Goal: Information Seeking & Learning: Understand process/instructions

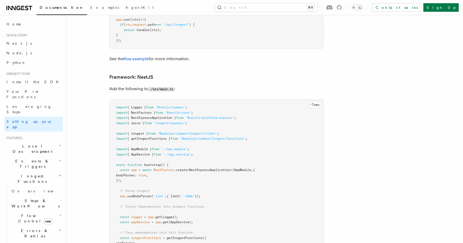
scroll to position [2946, 0]
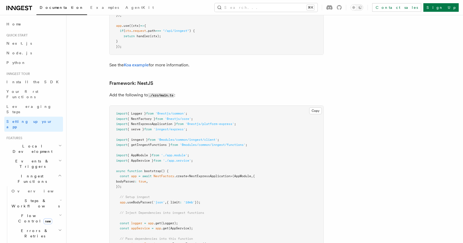
click at [135, 127] on span "{ serve }" at bounding box center [135, 129] width 17 height 4
copy span "serve"
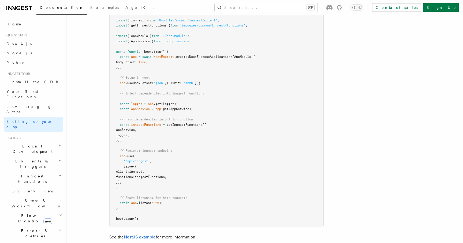
scroll to position [3065, 0]
drag, startPoint x: 127, startPoint y: 171, endPoint x: 116, endPoint y: 136, distance: 36.8
click at [116, 136] on pre "import { Logger } from '@nestjs/common' ; import { NestFactory } from '@nestjs/…" at bounding box center [216, 107] width 214 height 240
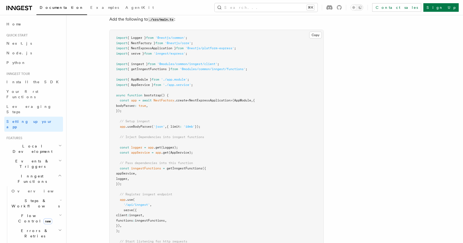
scroll to position [3021, 0]
drag, startPoint x: 198, startPoint y: 37, endPoint x: 112, endPoint y: 37, distance: 86.2
click at [112, 37] on pre "import { Logger } from '@nestjs/common' ; import { NestFactory } from '@nestjs/…" at bounding box center [216, 151] width 214 height 240
copy span "import { serve } from 'inngest/express' ;"
click at [183, 63] on span "'@modules/common/inngest/client'" at bounding box center [187, 65] width 60 height 4
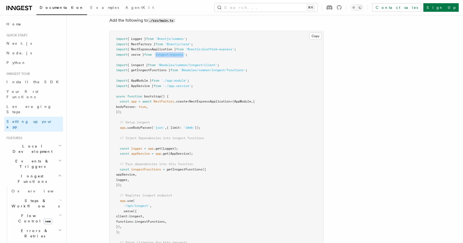
drag, startPoint x: 189, startPoint y: 37, endPoint x: 160, endPoint y: 37, distance: 28.6
click at [160, 53] on span "'inngest/express'" at bounding box center [169, 55] width 32 height 4
copy span "inngest/express"
click at [164, 40] on pre "import { Logger } from '@nestjs/common' ; import { NestFactory } from '@nestjs/…" at bounding box center [216, 151] width 214 height 240
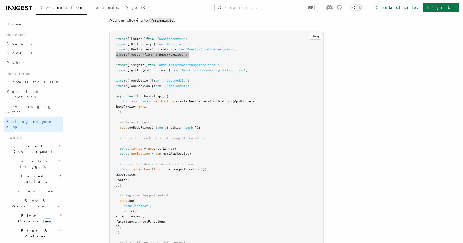
click at [164, 40] on pre "import { Logger } from '@nestjs/common' ; import { NestFactory } from '@nestjs/…" at bounding box center [216, 151] width 214 height 240
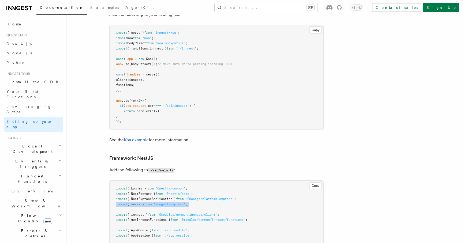
scroll to position [2870, 0]
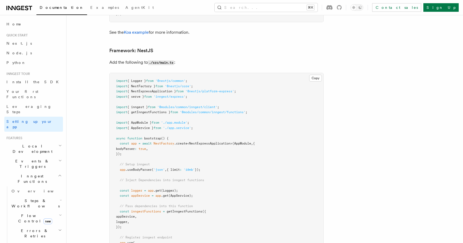
scroll to position [2979, 0]
click at [144, 94] on span "{ serve }" at bounding box center [135, 96] width 17 height 4
copy code "import { serve } from 'inngest/express' ;"
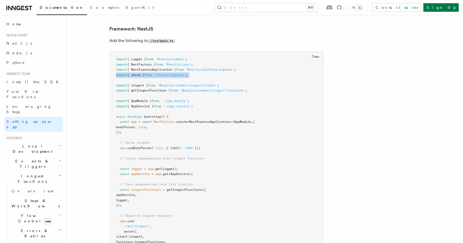
scroll to position [3003, 0]
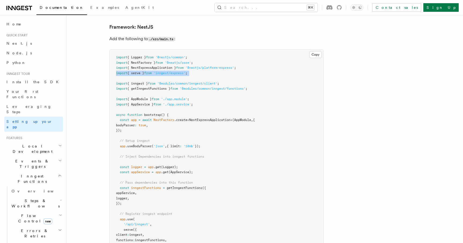
click at [138, 71] on span "{ serve }" at bounding box center [135, 73] width 17 height 4
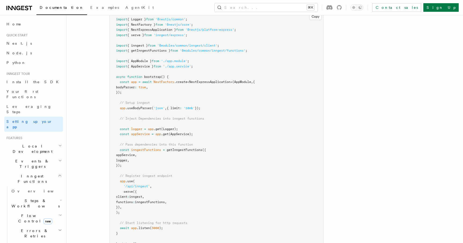
scroll to position [3046, 0]
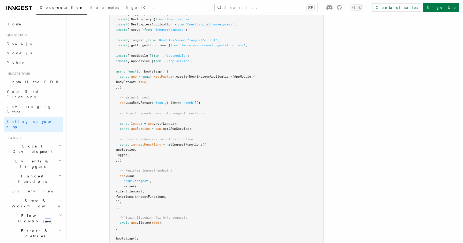
drag, startPoint x: 129, startPoint y: 191, endPoint x: 110, endPoint y: 154, distance: 42.1
click at [110, 154] on pre "import { Logger } from '@nestjs/common' ; import { NestFactory } from '@nestjs/…" at bounding box center [216, 126] width 214 height 240
copy code "// Register inngest endpoint app .use ( '/api/inngest' , serve ({ client : inng…"
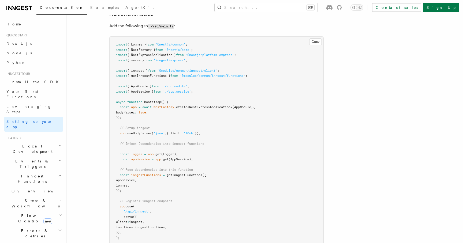
scroll to position [3013, 0]
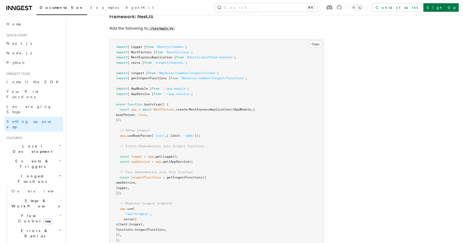
click at [209, 71] on span "'@modules/common/inngest/client'" at bounding box center [187, 73] width 60 height 4
copy code "import { inngest } from '@modules/common/inngest/client' ;"
click at [200, 71] on pre "import { Logger } from '@nestjs/common' ; import { NestFactory } from '@nestjs/…" at bounding box center [216, 159] width 214 height 240
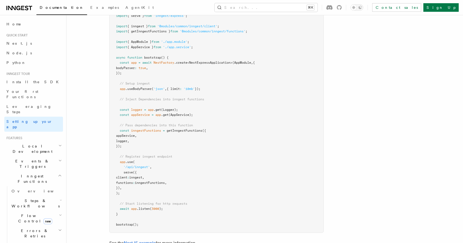
scroll to position [3141, 0]
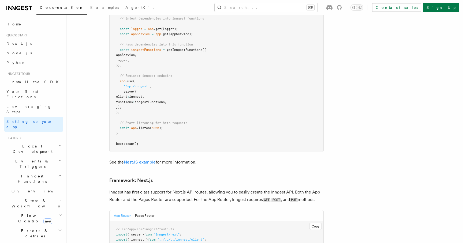
click at [146, 160] on link "NestJS example" at bounding box center [140, 162] width 32 height 5
